Goal: Information Seeking & Learning: Learn about a topic

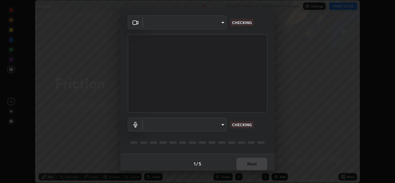
scroll to position [19, 0]
type input "b0fe0e571132a5ba3b7ce0e75fc51c952cbe1dcf619c2fcafd357f0e0a7f667b"
type input "default"
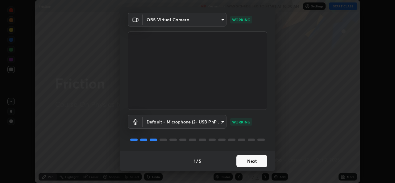
click at [243, 162] on button "Next" at bounding box center [251, 161] width 31 height 12
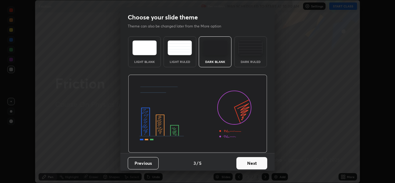
click at [242, 162] on button "Next" at bounding box center [251, 163] width 31 height 12
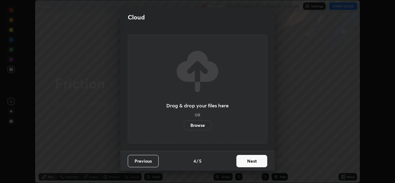
click at [243, 163] on button "Next" at bounding box center [251, 161] width 31 height 12
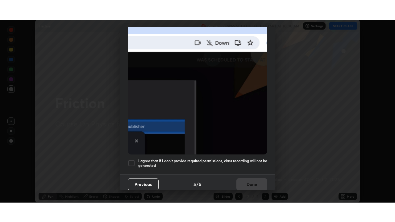
scroll to position [145, 0]
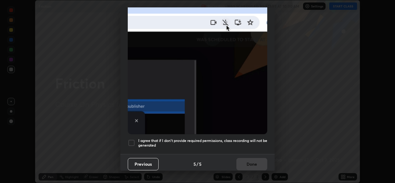
click at [133, 139] on div at bounding box center [131, 142] width 7 height 7
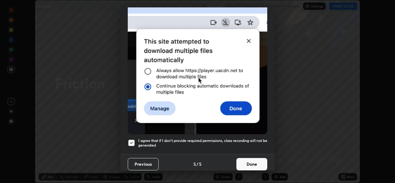
click at [245, 161] on button "Done" at bounding box center [251, 164] width 31 height 12
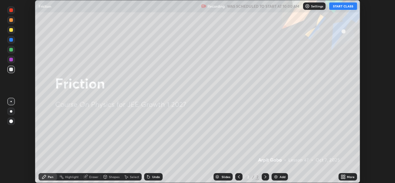
click at [342, 7] on button "START CLASS" at bounding box center [343, 5] width 28 height 7
click at [345, 176] on icon at bounding box center [343, 176] width 5 height 5
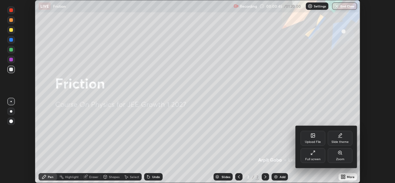
click at [307, 156] on div "Full screen" at bounding box center [312, 155] width 25 height 15
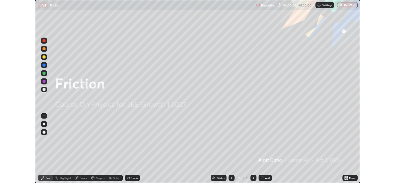
scroll to position [222, 395]
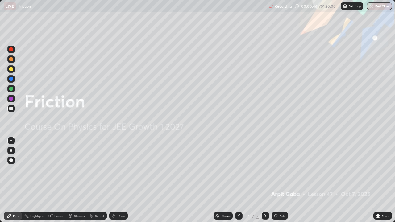
click at [275, 183] on img at bounding box center [275, 215] width 5 height 5
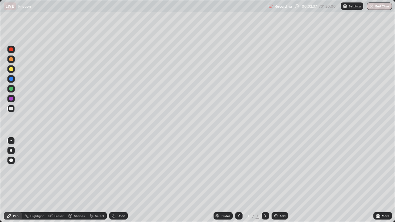
click at [11, 69] on div at bounding box center [11, 69] width 4 height 4
click at [11, 109] on div at bounding box center [11, 109] width 4 height 4
click at [11, 70] on div at bounding box center [11, 69] width 4 height 4
click at [118, 183] on div "Undo" at bounding box center [122, 215] width 8 height 3
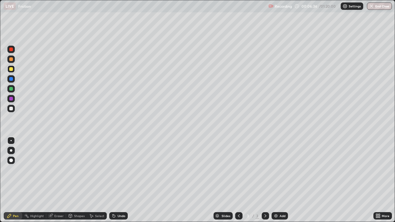
click at [118, 183] on div "Undo" at bounding box center [122, 215] width 8 height 3
click at [116, 183] on div "Undo" at bounding box center [118, 215] width 19 height 7
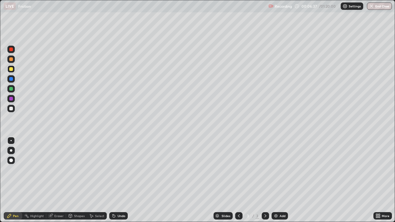
click at [116, 183] on div "Undo" at bounding box center [118, 215] width 19 height 7
click at [115, 183] on div "Undo" at bounding box center [118, 215] width 19 height 7
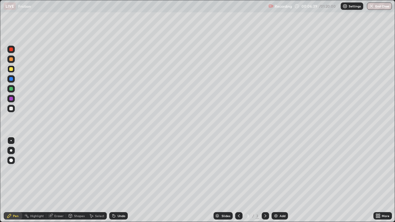
click at [115, 183] on div "Undo" at bounding box center [118, 215] width 19 height 7
click at [116, 183] on div "Undo" at bounding box center [118, 215] width 19 height 7
click at [115, 183] on icon at bounding box center [113, 215] width 5 height 5
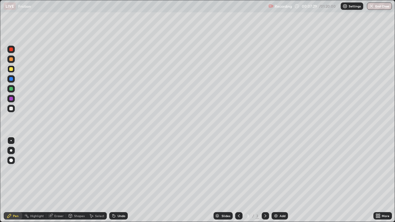
click at [118, 183] on div "Undo" at bounding box center [122, 215] width 8 height 3
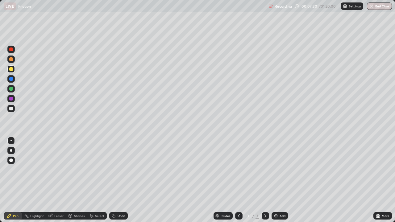
click at [118, 183] on div "Undo" at bounding box center [122, 215] width 8 height 3
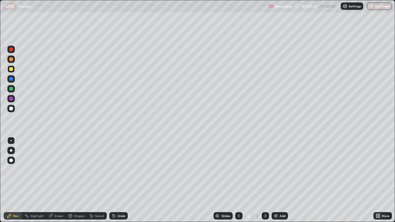
click at [118, 183] on div "Undo" at bounding box center [122, 215] width 8 height 3
click at [116, 183] on div "Undo" at bounding box center [118, 215] width 19 height 7
click at [10, 108] on div at bounding box center [11, 109] width 4 height 4
click at [89, 183] on div "Select" at bounding box center [97, 216] width 20 height 12
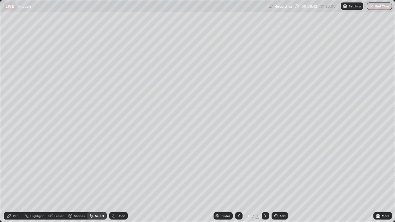
click at [88, 183] on div "0 ° Undo Copy Duplicate Duplicate to new slide Delete" at bounding box center [197, 110] width 394 height 221
click at [15, 183] on div "Pen" at bounding box center [16, 215] width 6 height 3
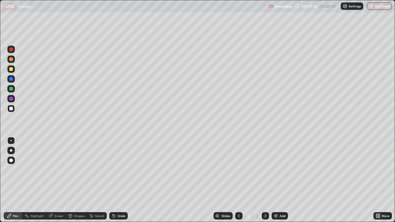
click at [12, 70] on div at bounding box center [11, 69] width 4 height 4
click at [116, 183] on div "Undo" at bounding box center [118, 215] width 19 height 7
click at [117, 183] on div "Undo" at bounding box center [118, 215] width 19 height 7
click at [10, 107] on div at bounding box center [11, 109] width 4 height 4
click at [116, 183] on div "Undo" at bounding box center [118, 215] width 19 height 7
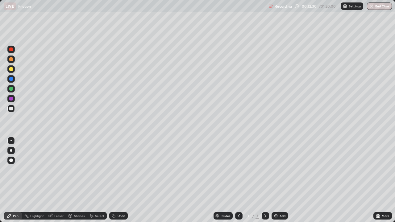
click at [115, 183] on div "Undo" at bounding box center [118, 215] width 19 height 7
click at [118, 183] on div "Undo" at bounding box center [122, 215] width 8 height 3
click at [119, 183] on div "Undo" at bounding box center [122, 215] width 8 height 3
click at [116, 183] on div "Undo" at bounding box center [118, 215] width 19 height 7
click at [114, 183] on icon at bounding box center [113, 215] width 5 height 5
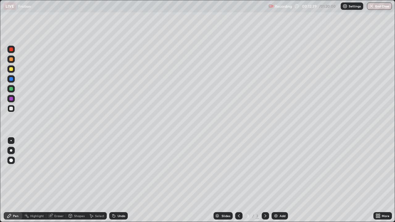
click at [114, 183] on icon at bounding box center [113, 215] width 5 height 5
click at [116, 183] on div "Undo" at bounding box center [118, 215] width 19 height 7
click at [57, 183] on div "Eraser" at bounding box center [58, 215] width 9 height 3
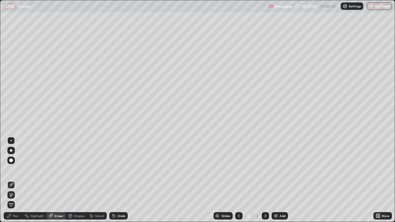
click at [14, 183] on div "Pen" at bounding box center [16, 215] width 6 height 3
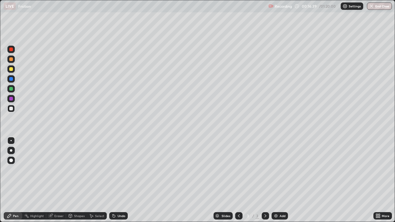
click at [12, 69] on div at bounding box center [11, 69] width 4 height 4
click at [118, 183] on div "Undo" at bounding box center [122, 215] width 8 height 3
click at [116, 183] on div "Undo" at bounding box center [118, 215] width 19 height 7
click at [113, 183] on icon at bounding box center [114, 216] width 2 height 2
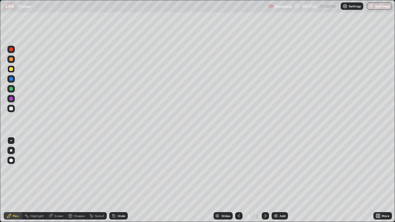
click at [113, 183] on icon at bounding box center [114, 216] width 2 height 2
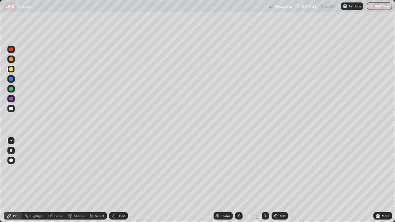
click at [113, 183] on icon at bounding box center [114, 216] width 2 height 2
click at [114, 183] on icon at bounding box center [113, 215] width 5 height 5
click at [113, 183] on div "Undo" at bounding box center [118, 215] width 19 height 7
click at [114, 183] on icon at bounding box center [114, 216] width 2 height 2
click at [119, 183] on div "Undo" at bounding box center [122, 215] width 8 height 3
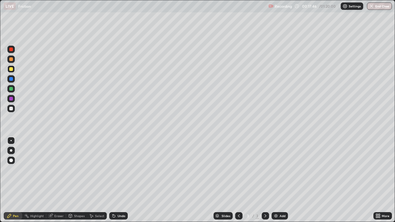
click at [119, 183] on div "Undo" at bounding box center [122, 215] width 8 height 3
click at [118, 183] on div "Undo" at bounding box center [122, 215] width 8 height 3
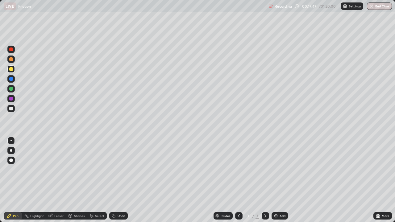
click at [118, 183] on div "Undo" at bounding box center [122, 215] width 8 height 3
click at [10, 107] on div at bounding box center [11, 109] width 4 height 4
click at [12, 69] on div at bounding box center [11, 69] width 4 height 4
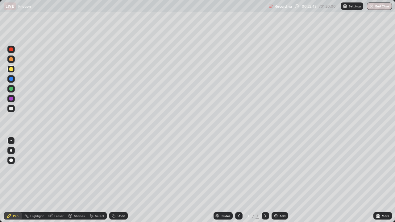
click at [11, 111] on div at bounding box center [10, 108] width 7 height 7
click at [279, 183] on div "Add" at bounding box center [282, 215] width 6 height 3
click at [118, 183] on div "Undo" at bounding box center [118, 215] width 19 height 7
click at [118, 183] on div "Undo" at bounding box center [122, 215] width 8 height 3
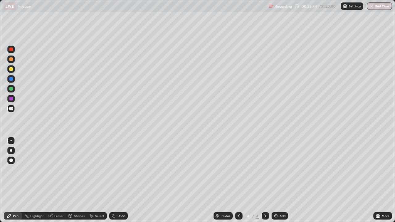
click at [118, 183] on div "Undo" at bounding box center [122, 215] width 8 height 3
click at [55, 183] on div "Eraser" at bounding box center [58, 215] width 9 height 3
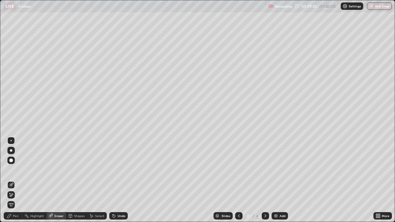
click at [17, 183] on div "Pen" at bounding box center [16, 215] width 6 height 3
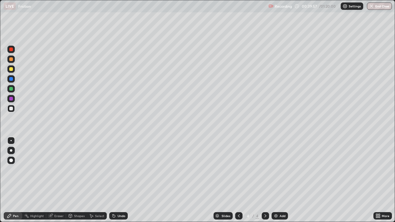
click at [54, 183] on div "Eraser" at bounding box center [58, 215] width 9 height 3
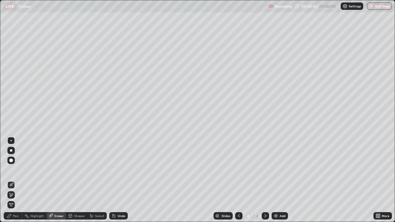
click at [13, 183] on div "Pen" at bounding box center [16, 215] width 6 height 3
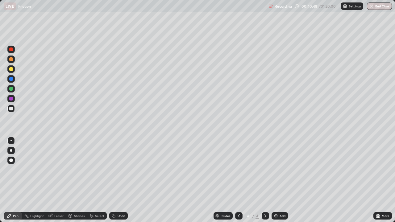
click at [53, 183] on div "Eraser" at bounding box center [56, 215] width 20 height 7
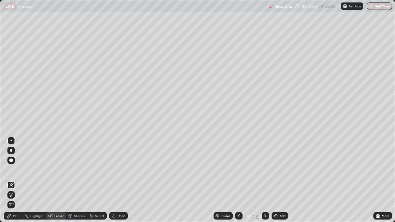
click at [14, 183] on div "Pen" at bounding box center [16, 215] width 6 height 3
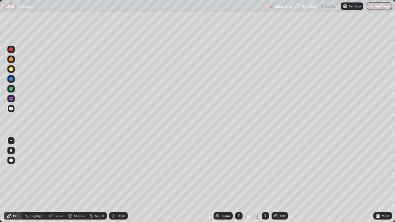
click at [118, 183] on div "Undo" at bounding box center [122, 215] width 8 height 3
click at [120, 183] on div "Undo" at bounding box center [122, 215] width 8 height 3
click at [118, 183] on div "Undo" at bounding box center [122, 215] width 8 height 3
click at [117, 183] on div "Undo" at bounding box center [118, 215] width 19 height 7
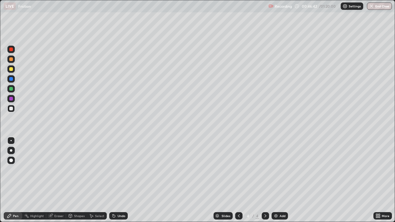
click at [118, 183] on div "Undo" at bounding box center [118, 215] width 19 height 7
click at [118, 183] on div "Undo" at bounding box center [122, 215] width 8 height 3
click at [120, 183] on div "Undo" at bounding box center [118, 215] width 19 height 7
click at [121, 183] on div "Undo" at bounding box center [118, 215] width 19 height 7
click at [11, 70] on div at bounding box center [11, 69] width 4 height 4
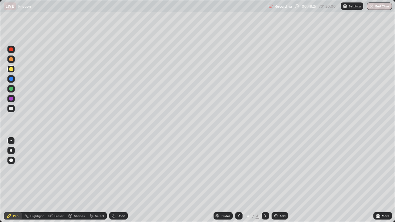
click at [12, 109] on div at bounding box center [11, 109] width 4 height 4
click at [280, 183] on div "Add" at bounding box center [282, 215] width 6 height 3
click at [54, 183] on div "Eraser" at bounding box center [58, 215] width 9 height 3
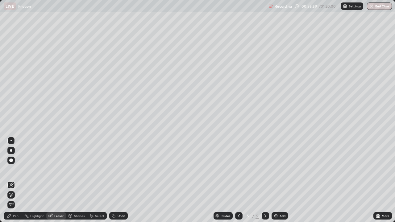
click at [12, 183] on icon at bounding box center [9, 215] width 5 height 5
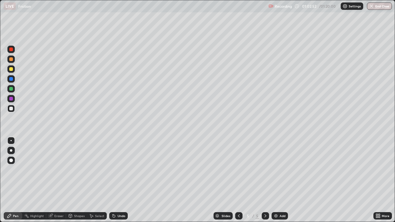
click at [54, 183] on div "Eraser" at bounding box center [56, 215] width 20 height 7
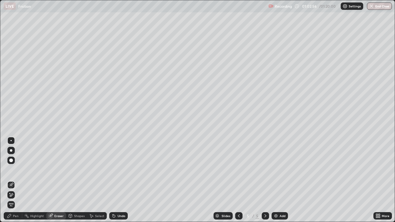
click at [14, 183] on div "Pen" at bounding box center [16, 215] width 6 height 3
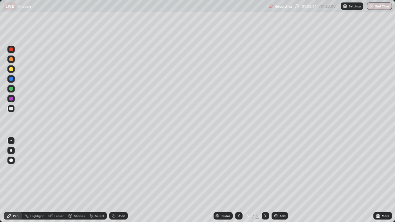
click at [238, 183] on icon at bounding box center [239, 215] width 2 height 3
click at [265, 183] on icon at bounding box center [265, 215] width 5 height 5
click at [238, 183] on icon at bounding box center [238, 215] width 5 height 5
click at [265, 183] on icon at bounding box center [265, 215] width 5 height 5
click at [11, 69] on div at bounding box center [11, 69] width 4 height 4
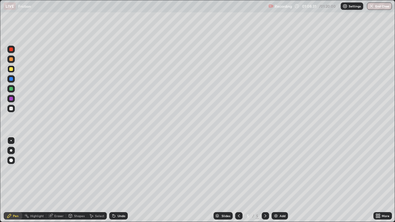
click at [119, 183] on div "Undo" at bounding box center [122, 215] width 8 height 3
click at [77, 183] on div "Shapes" at bounding box center [79, 215] width 10 height 3
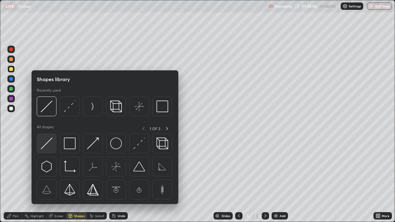
click at [47, 143] on img at bounding box center [47, 144] width 12 height 12
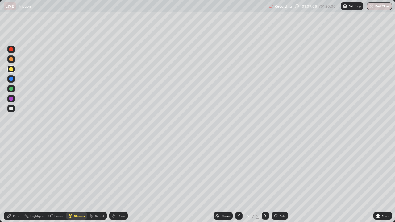
click at [14, 183] on div "Pen" at bounding box center [16, 215] width 6 height 3
click at [10, 110] on div at bounding box center [11, 109] width 4 height 4
click at [11, 70] on div at bounding box center [11, 69] width 4 height 4
click at [57, 183] on div "Eraser" at bounding box center [58, 215] width 9 height 3
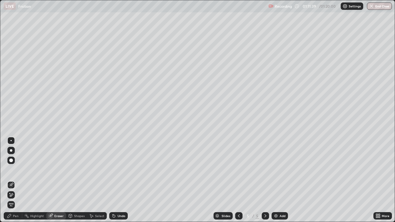
click at [75, 183] on div "Shapes" at bounding box center [79, 215] width 10 height 3
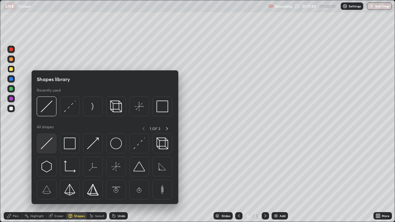
click at [48, 146] on img at bounding box center [47, 144] width 12 height 12
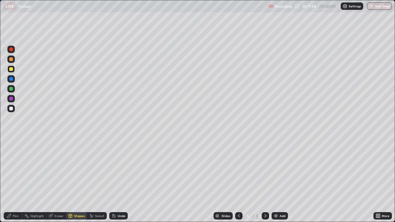
click at [119, 183] on div "Undo" at bounding box center [122, 215] width 8 height 3
click at [74, 183] on div "Shapes" at bounding box center [79, 215] width 10 height 3
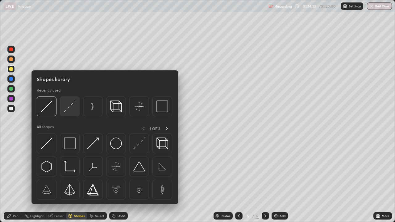
click at [71, 111] on img at bounding box center [70, 107] width 12 height 12
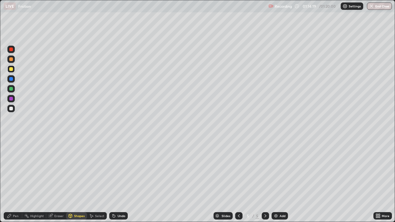
click at [75, 183] on div "Shapes" at bounding box center [79, 215] width 10 height 3
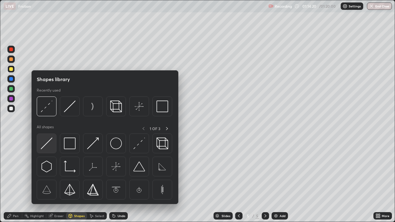
click at [46, 146] on img at bounding box center [47, 144] width 12 height 12
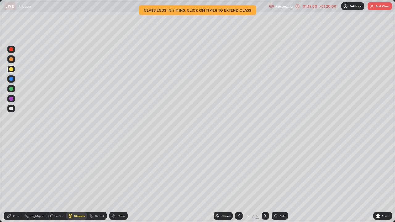
click at [57, 183] on div "Eraser" at bounding box center [58, 215] width 9 height 3
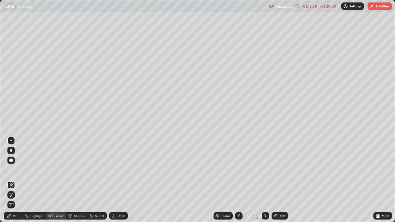
click at [237, 183] on icon at bounding box center [238, 215] width 5 height 5
click at [268, 183] on div at bounding box center [265, 215] width 7 height 7
click at [241, 183] on div at bounding box center [238, 215] width 7 height 7
click at [265, 183] on icon at bounding box center [265, 215] width 5 height 5
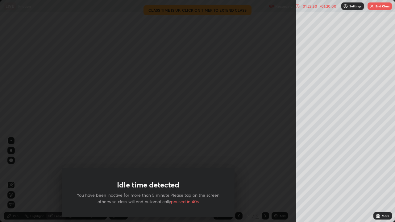
click at [373, 6] on img "button" at bounding box center [371, 6] width 5 height 5
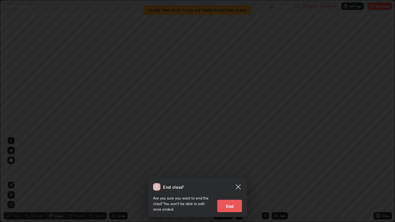
click at [229, 183] on button "End" at bounding box center [229, 206] width 25 height 12
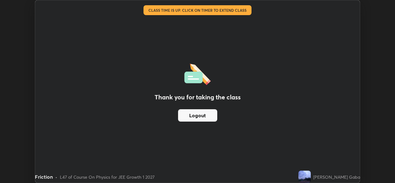
scroll to position [30660, 30448]
click at [276, 149] on div "Thank you for taking the class Logout" at bounding box center [197, 91] width 324 height 182
